Goal: Obtain resource: Download file/media

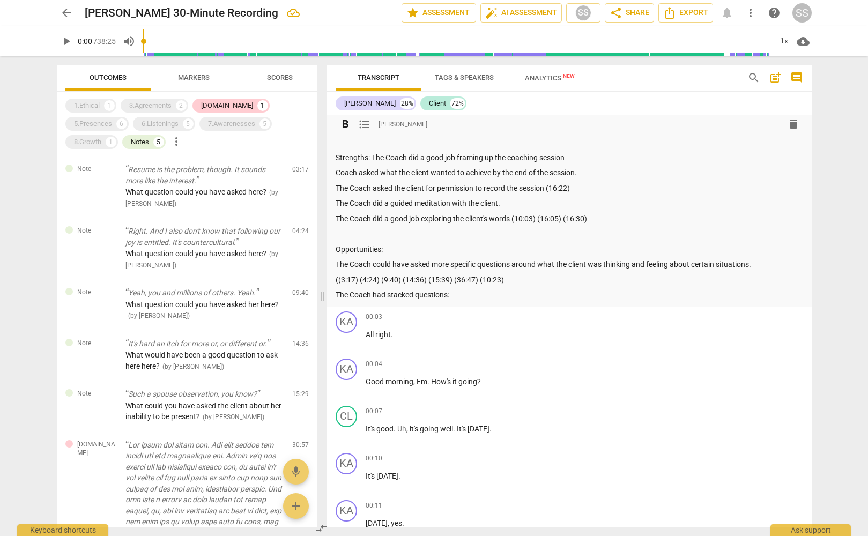
scroll to position [36, 0]
click at [499, 202] on p "The Coach did a guided meditation with the client." at bounding box center [570, 201] width 468 height 11
click at [599, 195] on div "Summary: The Coach did a good job helping the client find a way to be more pres…" at bounding box center [570, 202] width 468 height 195
click at [101, 137] on div "8.Growth" at bounding box center [87, 142] width 27 height 11
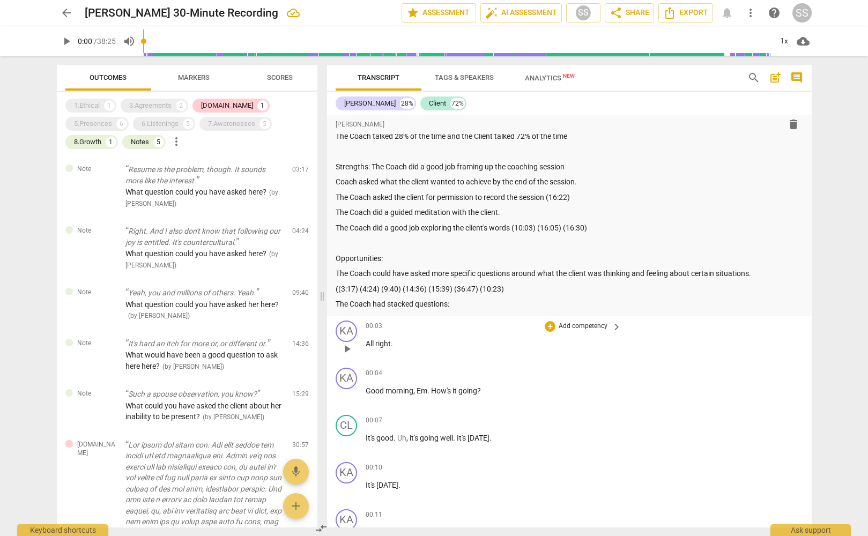
scroll to position [22, 0]
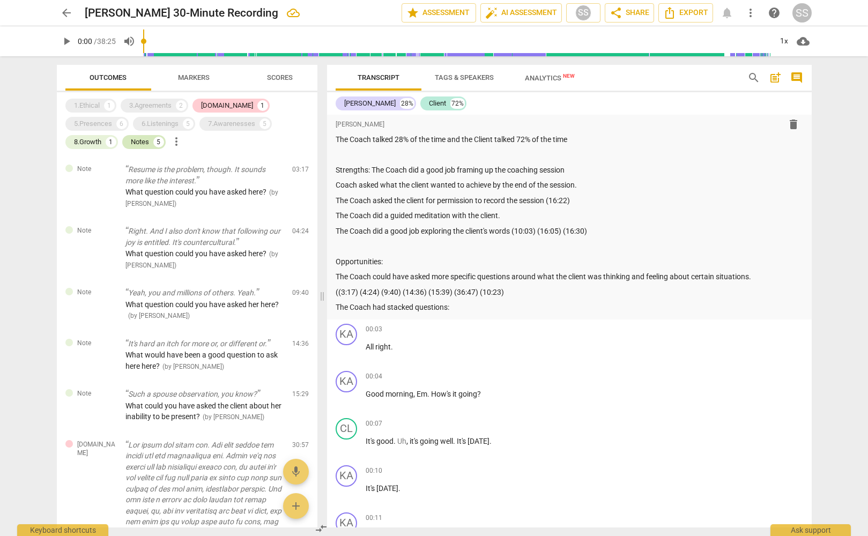
click at [149, 137] on div "Notes" at bounding box center [140, 142] width 18 height 11
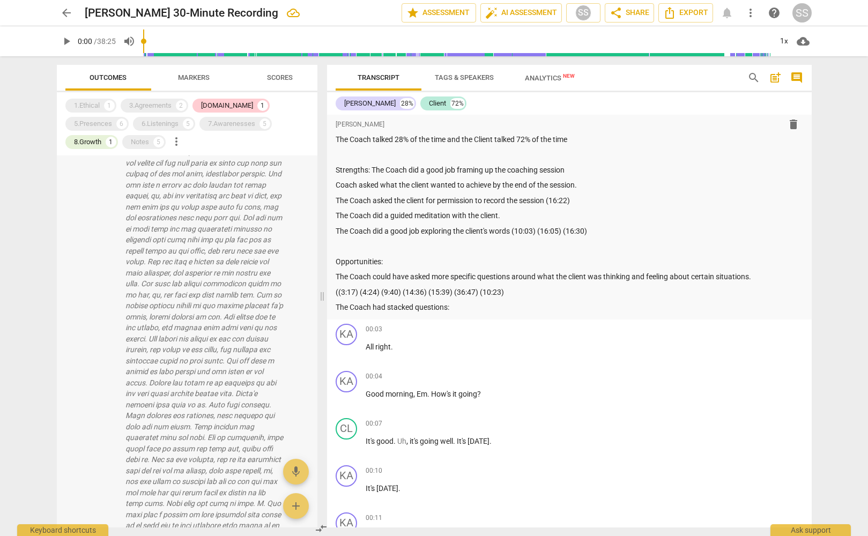
scroll to position [0, 0]
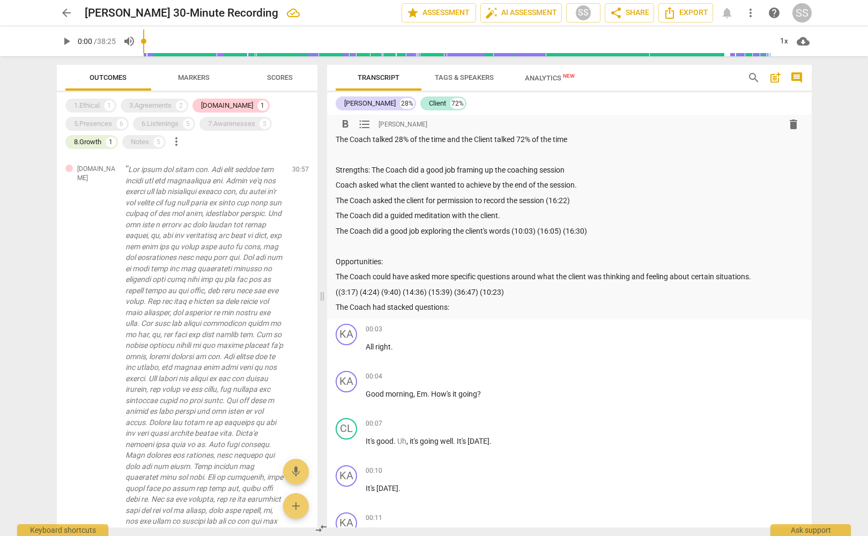
click at [490, 310] on p "The Coach had stacked questions:" at bounding box center [570, 307] width 468 height 11
click at [112, 119] on div "5.Presences" at bounding box center [93, 124] width 38 height 11
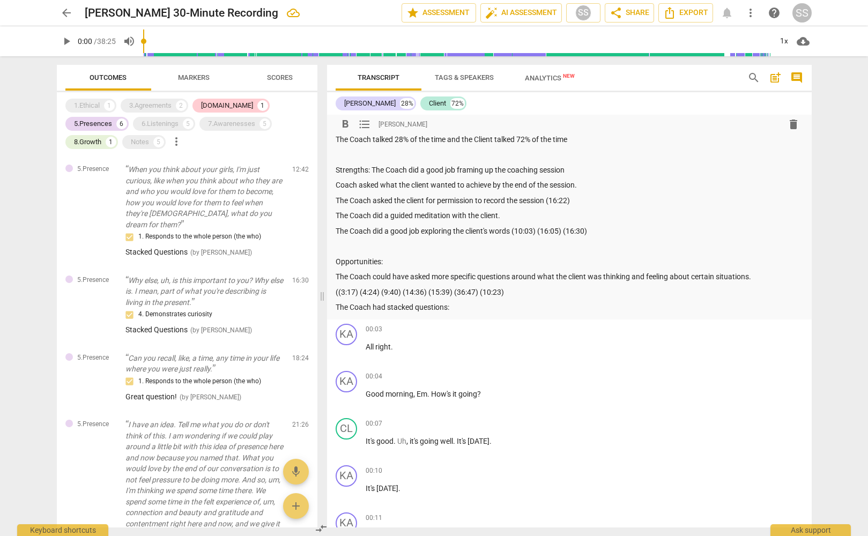
click at [486, 305] on p "The Coach had stacked questions:" at bounding box center [570, 307] width 468 height 11
click at [149, 137] on div "Notes" at bounding box center [140, 142] width 18 height 11
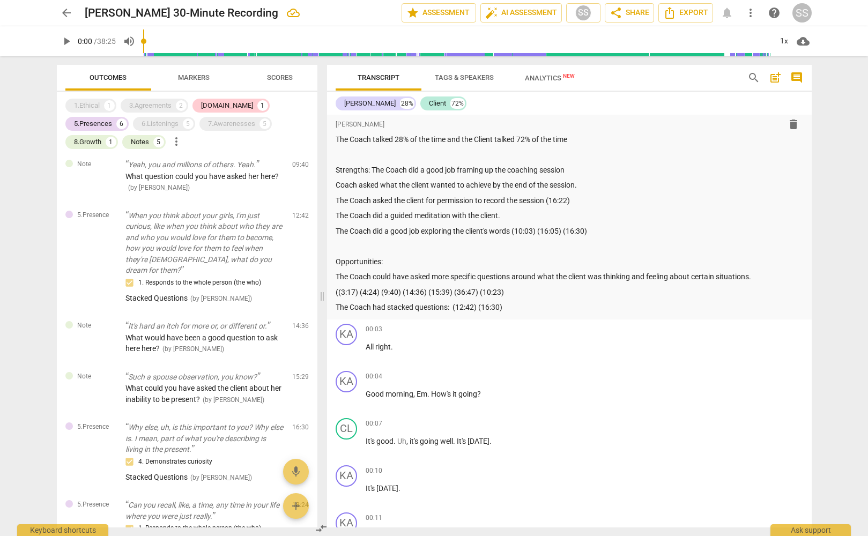
scroll to position [129, 0]
click at [84, 240] on div "5.Presence When you think about your girls, I'm just curious, like when you thi…" at bounding box center [187, 256] width 261 height 111
click at [169, 243] on p "When you think about your girls, I'm just curious, like when you think about wh…" at bounding box center [204, 243] width 158 height 66
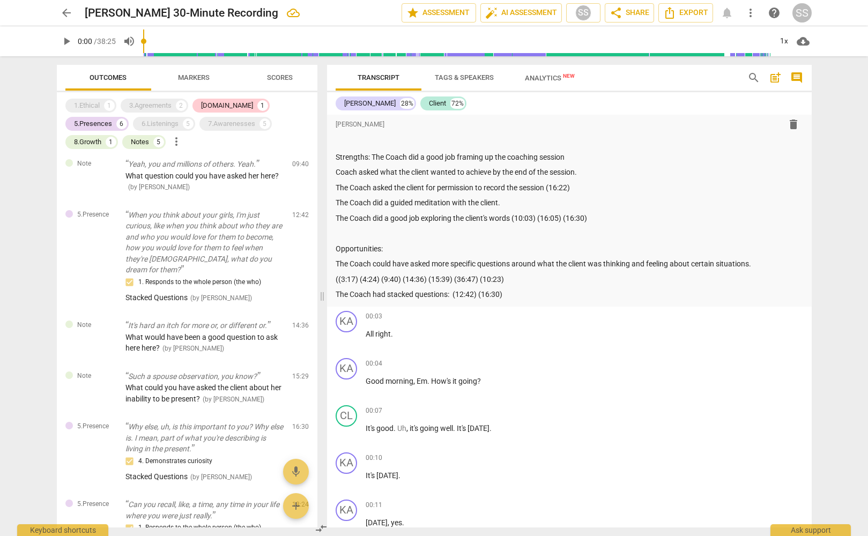
scroll to position [36, 0]
click at [93, 255] on div "5.Presence When you think about your girls, I'm just curious, like when you thi…" at bounding box center [187, 256] width 261 height 111
click at [214, 228] on p "When you think about your girls, I'm just curious, like when you think about wh…" at bounding box center [204, 243] width 158 height 66
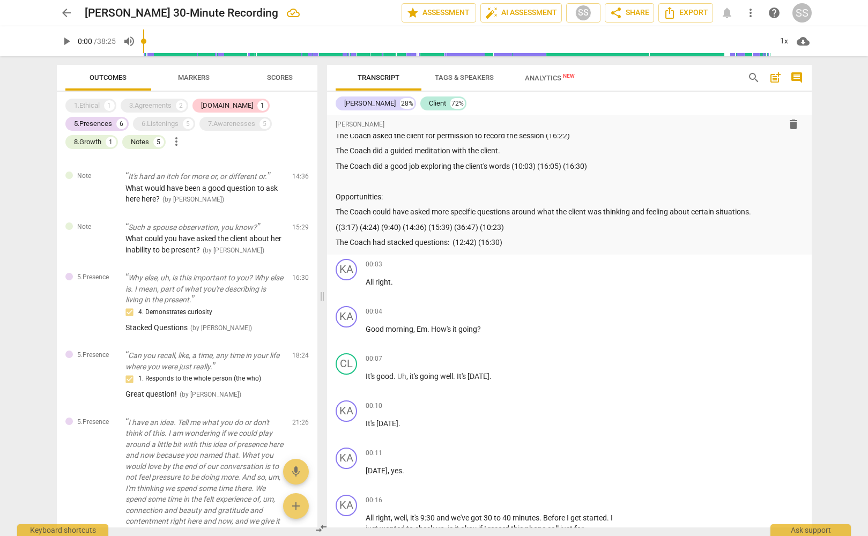
scroll to position [0, 0]
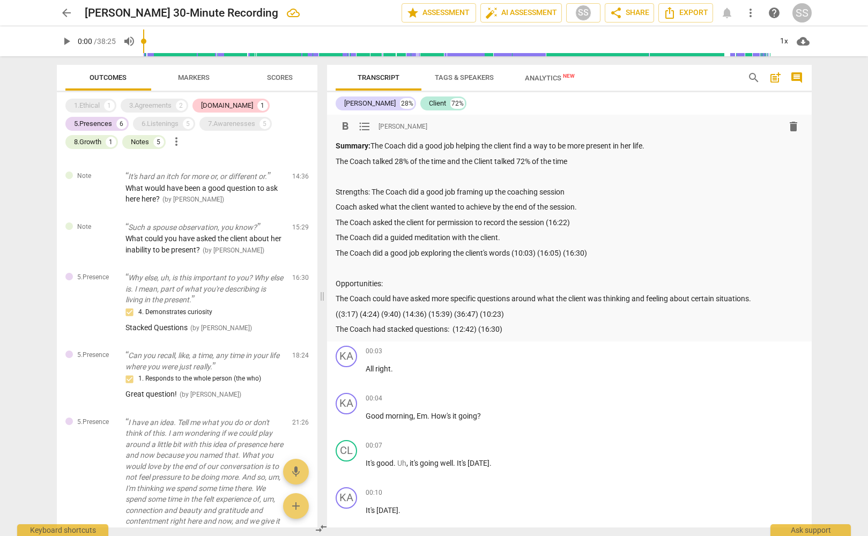
click at [535, 315] on p "((3:17) (4:24) (9:40) (14:36) (15:39) (36:47) (10:23)" at bounding box center [570, 314] width 468 height 11
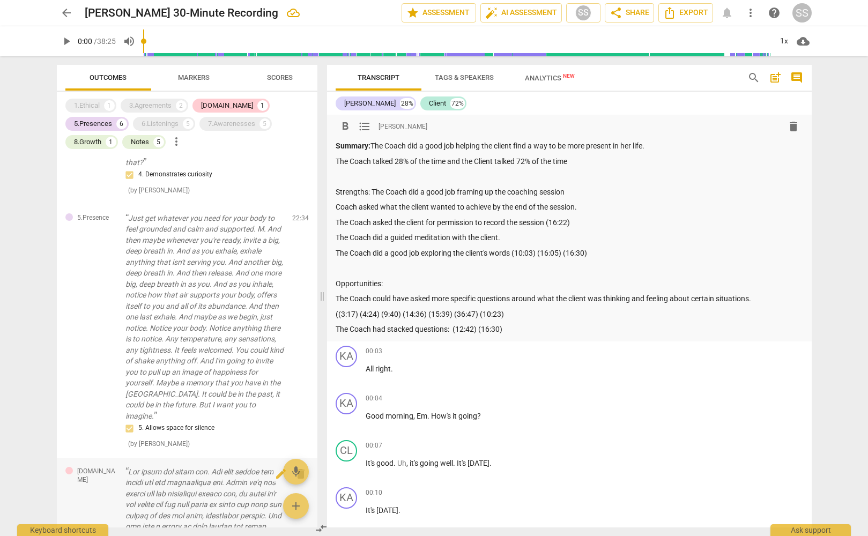
scroll to position [676, 0]
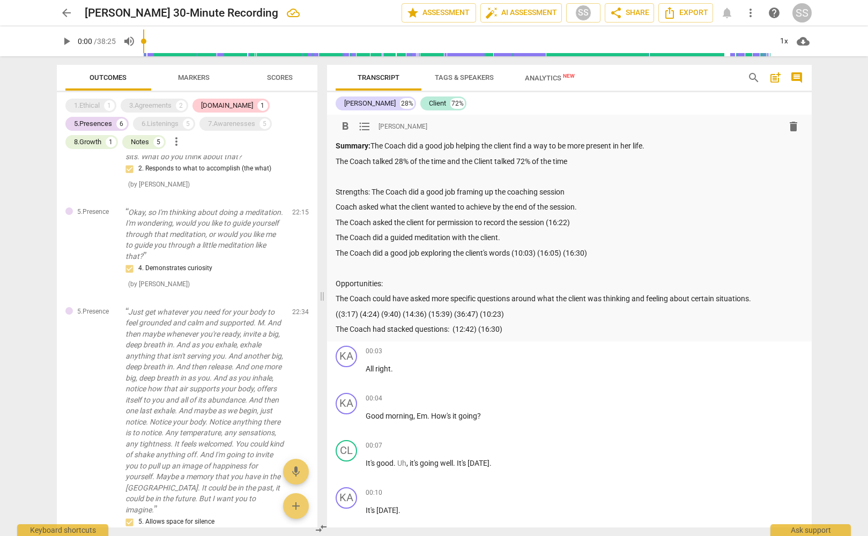
click at [537, 334] on p "The Coach had stacked questions: (12:42) (16:30)" at bounding box center [570, 329] width 468 height 11
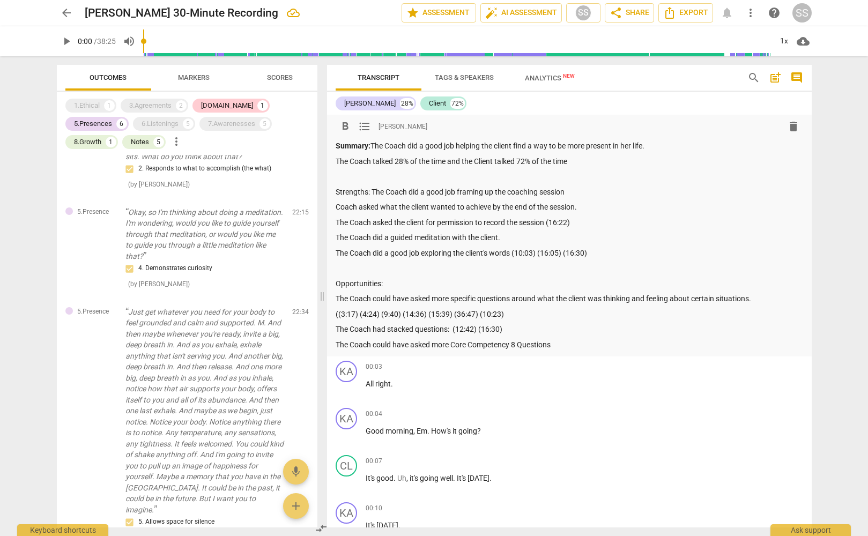
click at [564, 344] on p "The Coach could have asked more Core Competency 8 Questions" at bounding box center [570, 344] width 468 height 11
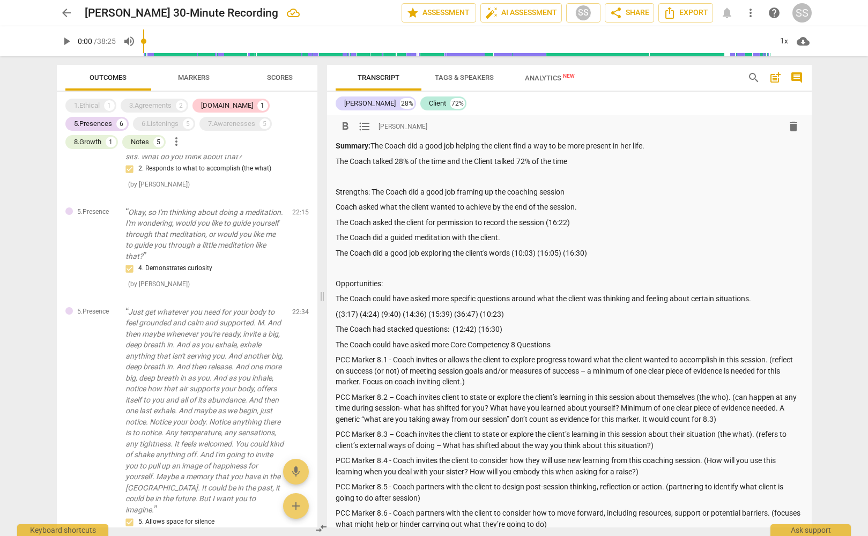
scroll to position [98, 0]
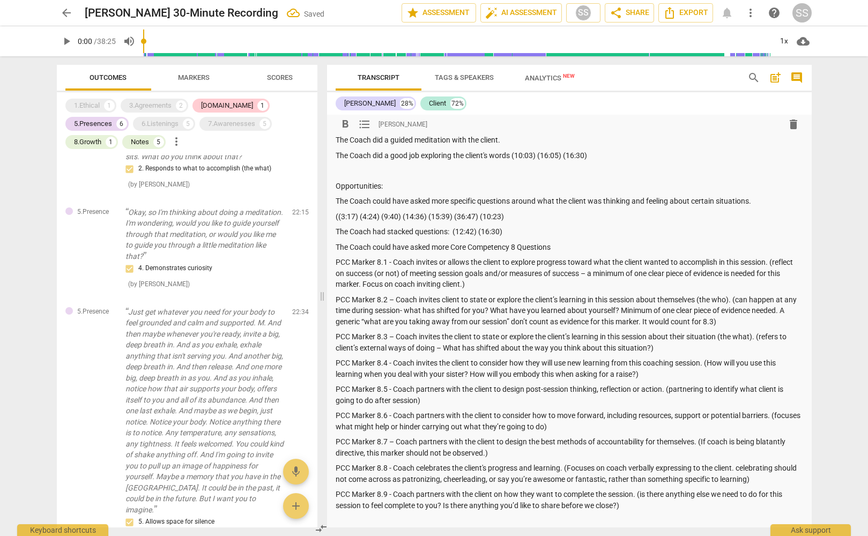
click at [562, 245] on p "The Coach could have asked more Core Competency 8 Questions" at bounding box center [570, 247] width 468 height 11
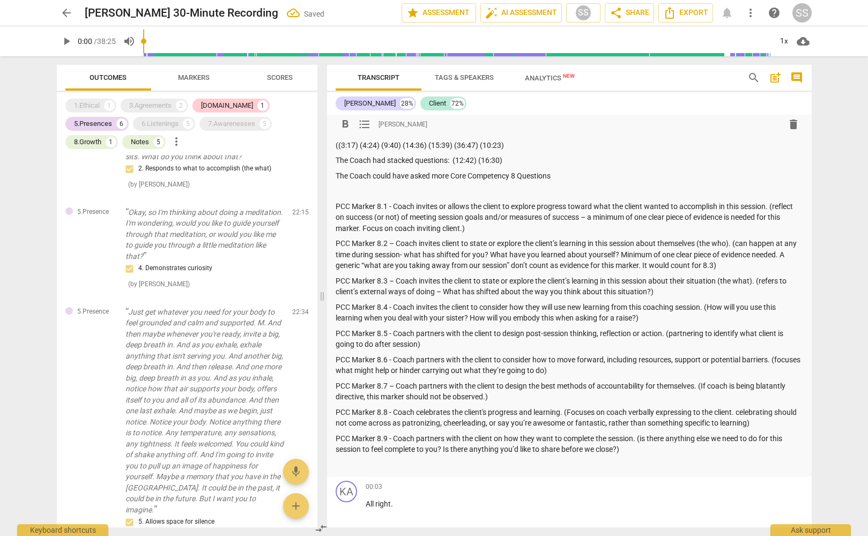
scroll to position [0, 0]
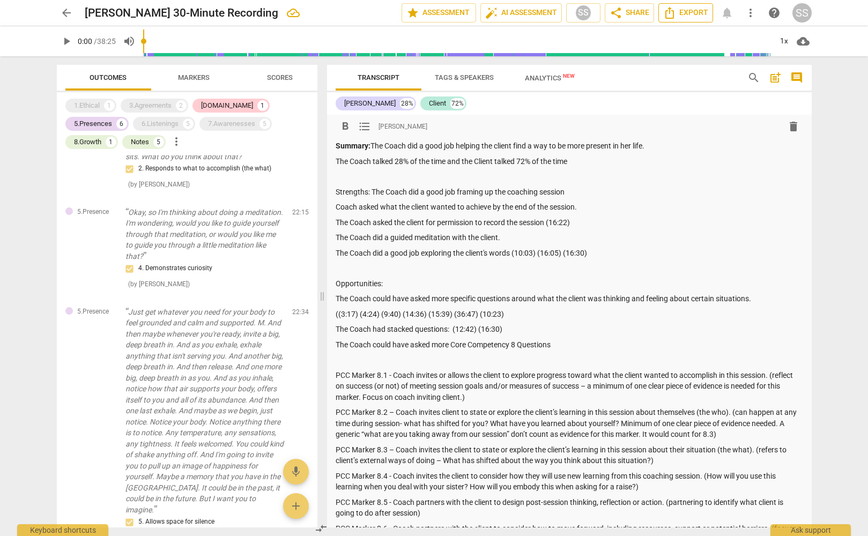
click at [696, 11] on span "Export" at bounding box center [685, 12] width 45 height 13
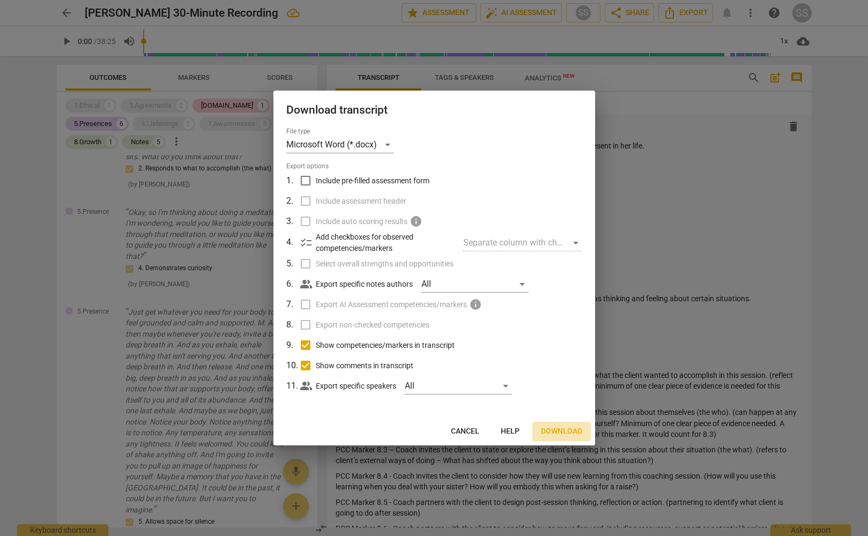
click at [564, 431] on span "Download" at bounding box center [561, 431] width 41 height 11
